Goal: Transaction & Acquisition: Subscribe to service/newsletter

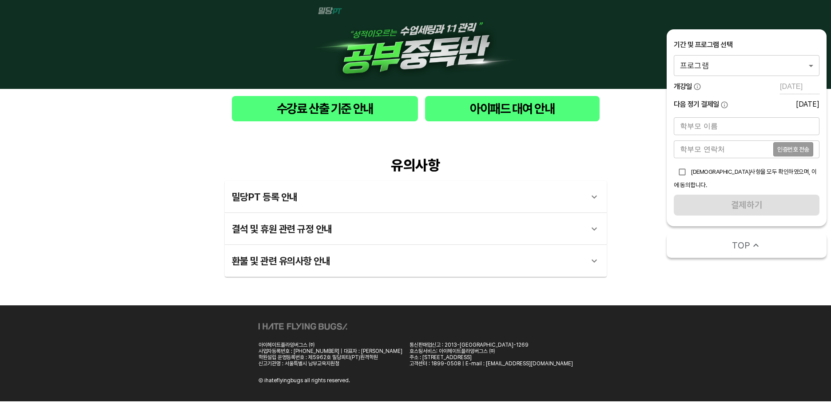
click at [731, 70] on body "수강료 산출 기준 안내 아이패드 대여 안내 유의사항 밀당PT 등록 안내 1 - 1 . 신규등록 신규등록은 밀당PT 각 과목별 프로그램을 처음 …" at bounding box center [415, 200] width 831 height 401
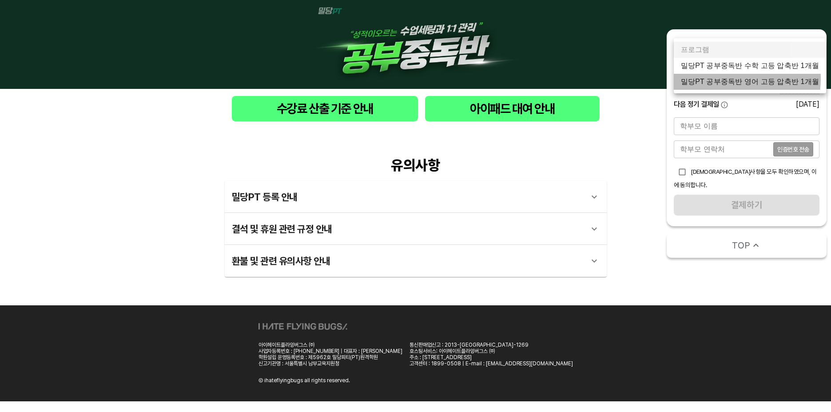
click at [728, 79] on li "밀당PT 공부중독반 영어 고등 압축반 1개월" at bounding box center [750, 82] width 152 height 16
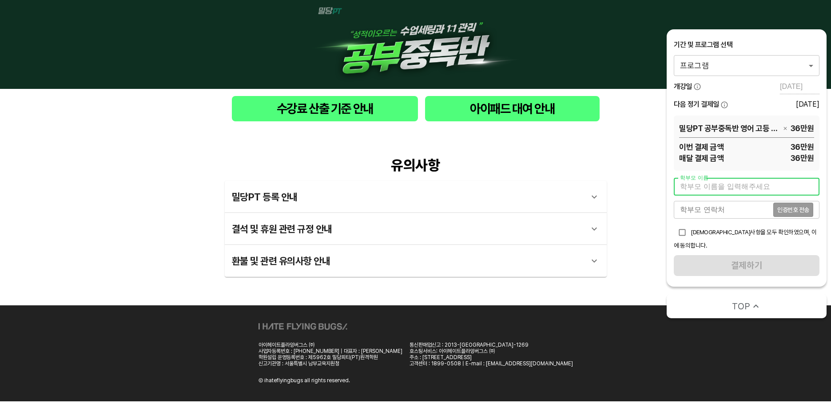
click at [709, 188] on input "text" at bounding box center [747, 187] width 146 height 18
type input "[PERSON_NAME]"
click at [719, 209] on input "tel" at bounding box center [724, 210] width 100 height 18
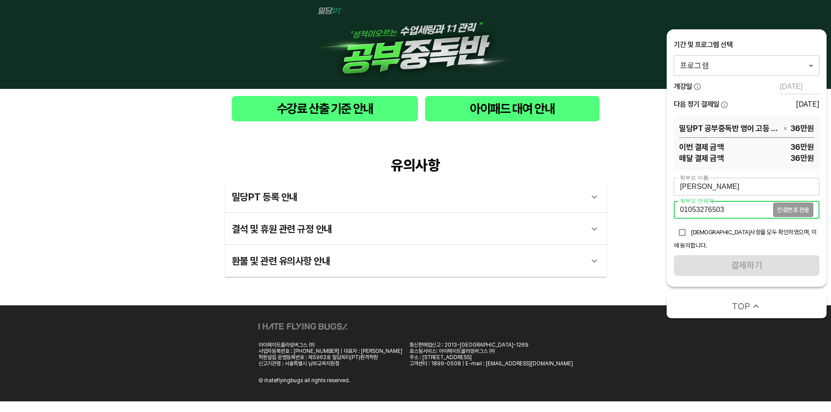
type input "01053276503"
click at [743, 235] on span "유의사항을 모두 확인하였으며, 이에 동의합니다." at bounding box center [745, 238] width 143 height 20
click at [789, 205] on button "인증번호 전송" at bounding box center [794, 210] width 40 height 14
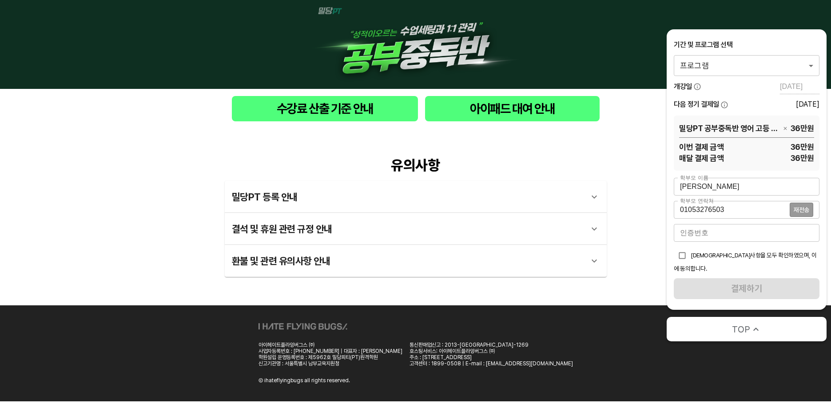
click at [747, 231] on input "number" at bounding box center [747, 233] width 146 height 18
type input "7924"
click at [685, 255] on input "checkbox" at bounding box center [682, 255] width 17 height 17
checkbox input "true"
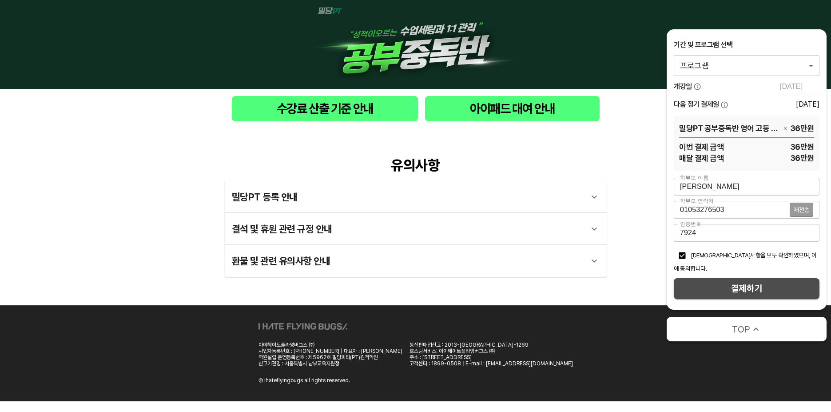
click at [737, 281] on span "결제하기" at bounding box center [747, 289] width 132 height 16
